Goal: Complete application form

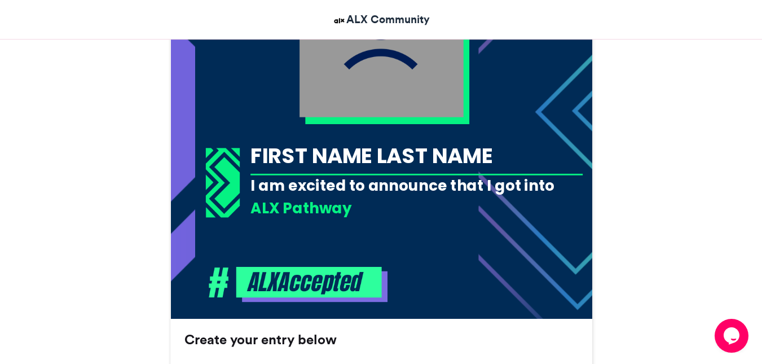
scroll to position [505, 0]
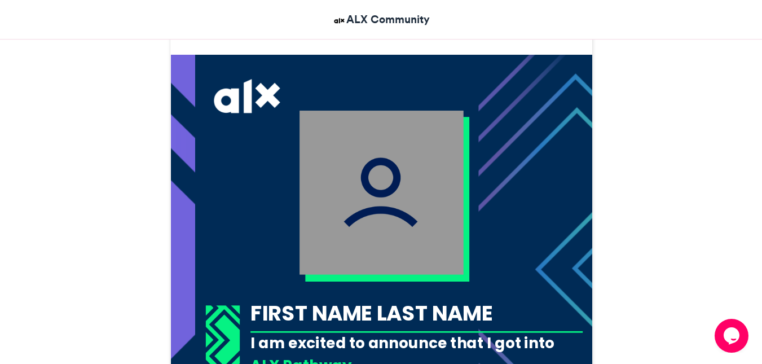
click at [431, 174] on img at bounding box center [381, 192] width 164 height 164
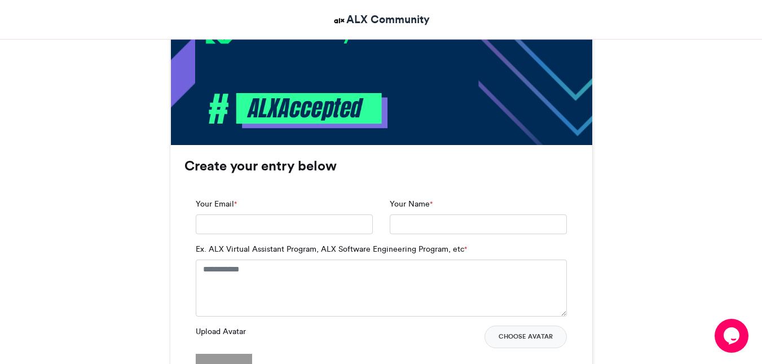
scroll to position [686, 0]
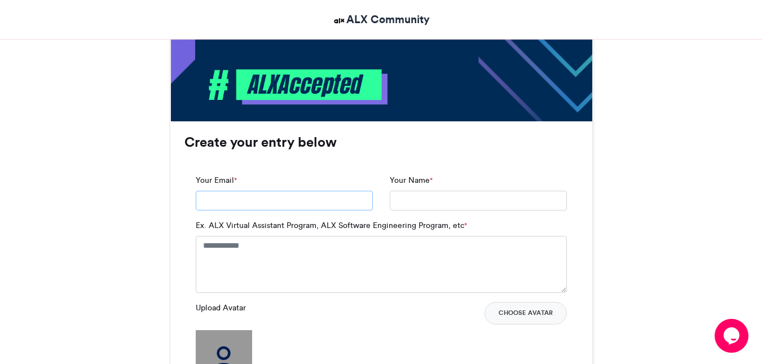
click at [313, 191] on input "Your Email *" at bounding box center [284, 201] width 177 height 20
type input "**********"
click at [244, 236] on textarea "Ex. ALX Virtual Assistant Program, ALX Software Engineering Program, etc *" at bounding box center [381, 264] width 371 height 56
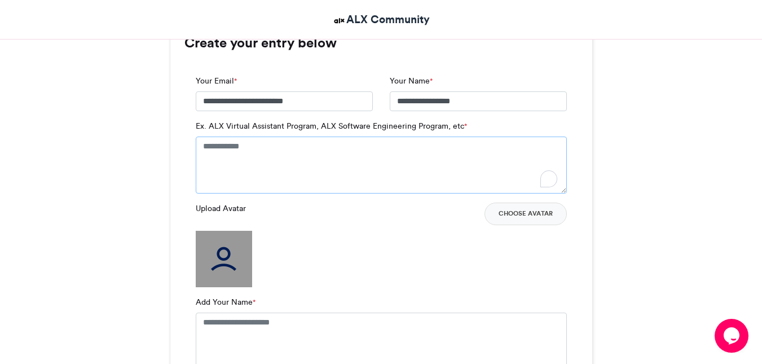
scroll to position [795, 0]
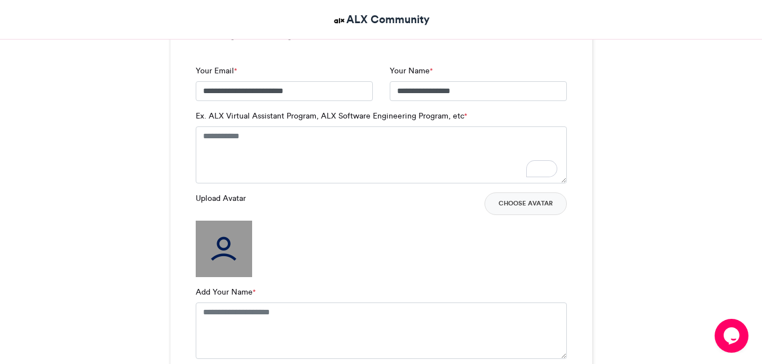
click at [211, 220] on img at bounding box center [224, 248] width 56 height 56
click at [510, 192] on button "Choose Avatar" at bounding box center [525, 203] width 82 height 23
click at [262, 126] on textarea "Ex. ALX Virtual Assistant Program, ALX Software Engineering Program, etc *" at bounding box center [381, 154] width 371 height 56
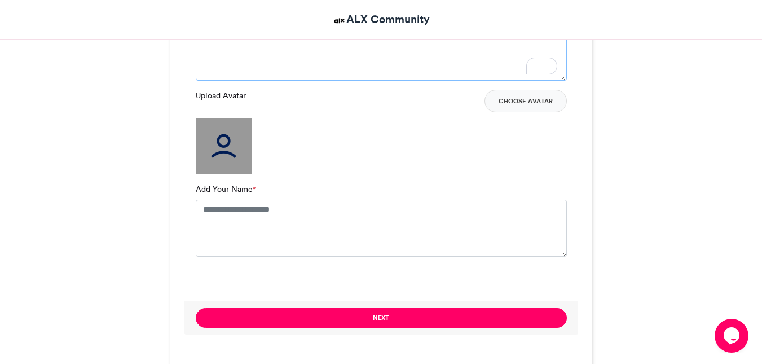
scroll to position [909, 0]
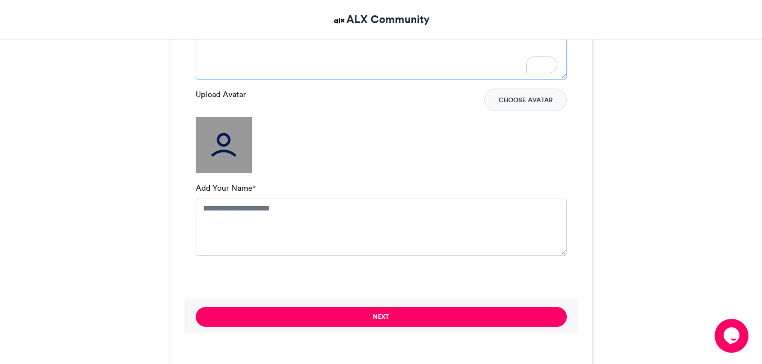
type textarea "**********"
click at [277, 198] on textarea "Add Your Name *" at bounding box center [381, 226] width 371 height 56
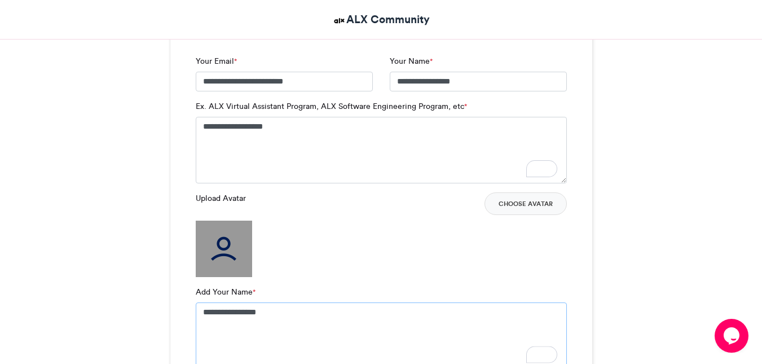
scroll to position [804, 0]
type textarea "**********"
click at [531, 193] on button "Choose Avatar" at bounding box center [525, 204] width 82 height 23
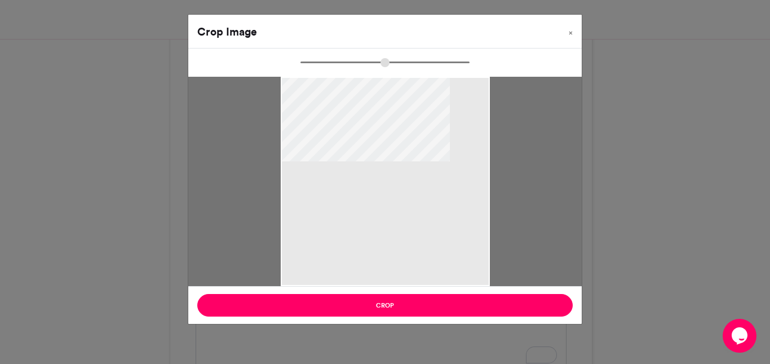
type input "******"
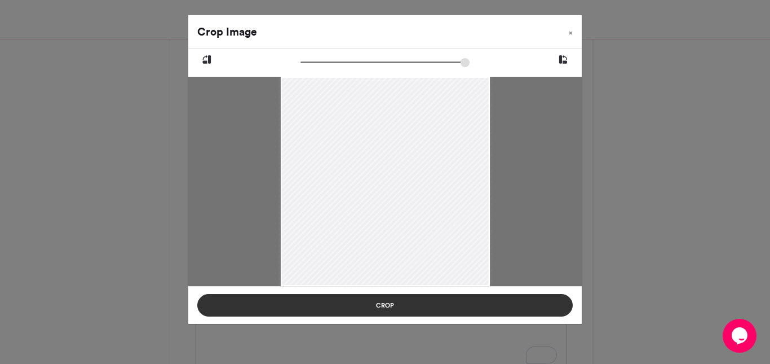
click at [437, 298] on button "Crop" at bounding box center [384, 305] width 375 height 23
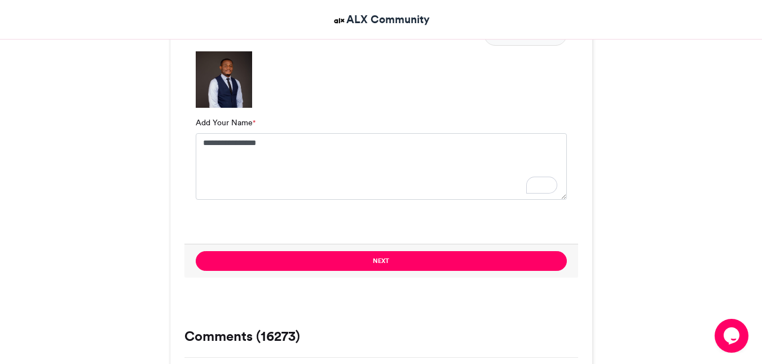
scroll to position [975, 0]
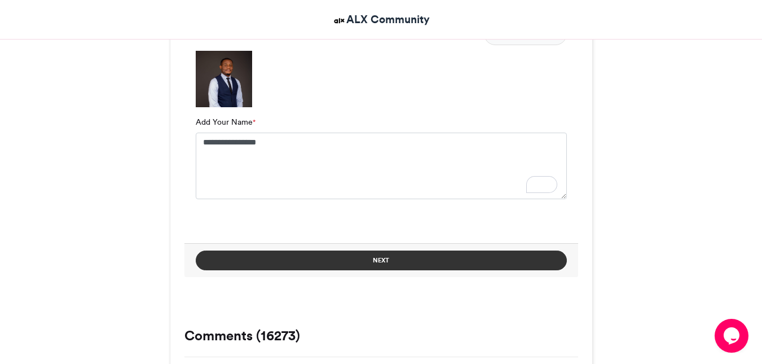
click at [407, 250] on button "Next" at bounding box center [381, 260] width 371 height 20
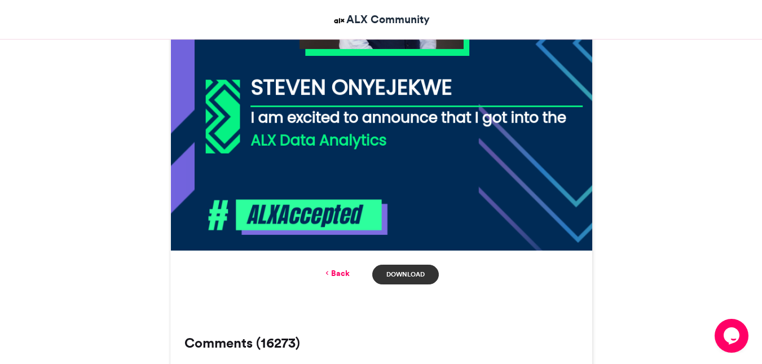
scroll to position [557, 0]
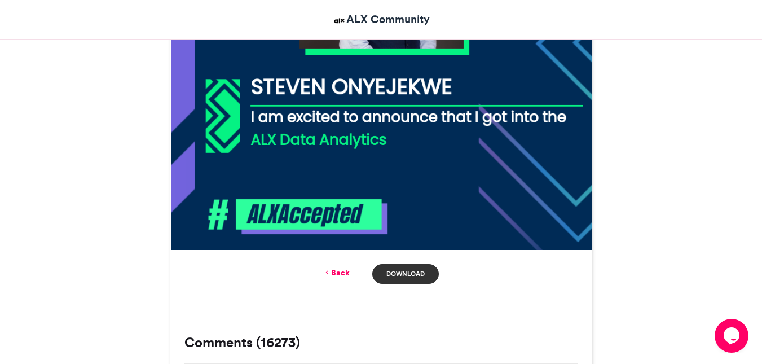
click at [404, 264] on link "Download" at bounding box center [405, 274] width 66 height 20
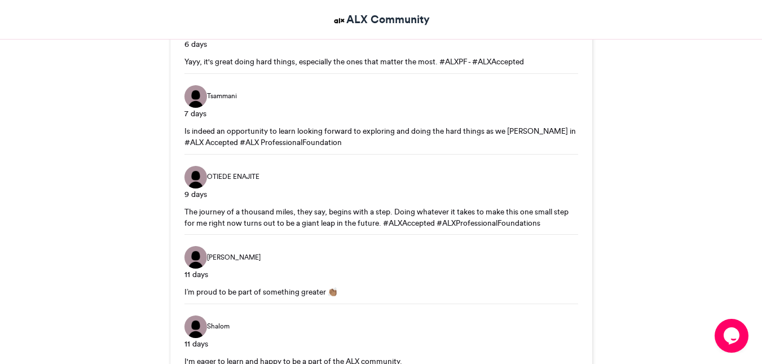
scroll to position [1540, 0]
